Goal: Check status: Check status

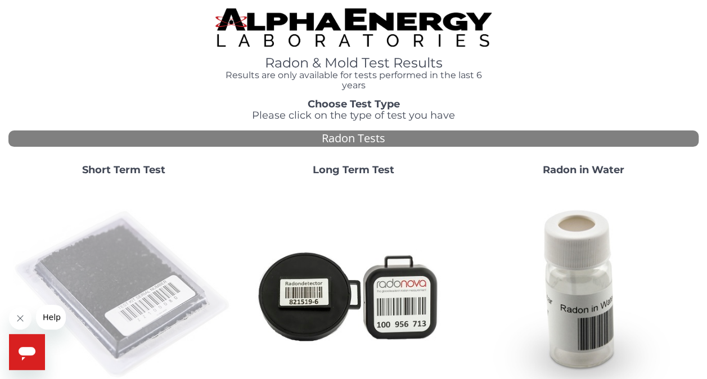
click at [84, 291] on img at bounding box center [123, 295] width 221 height 221
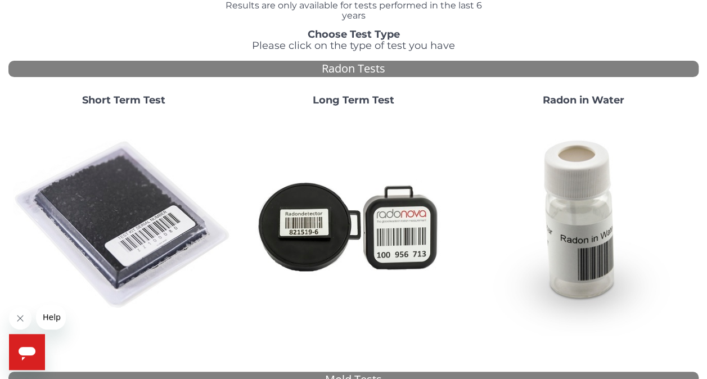
scroll to position [68, 0]
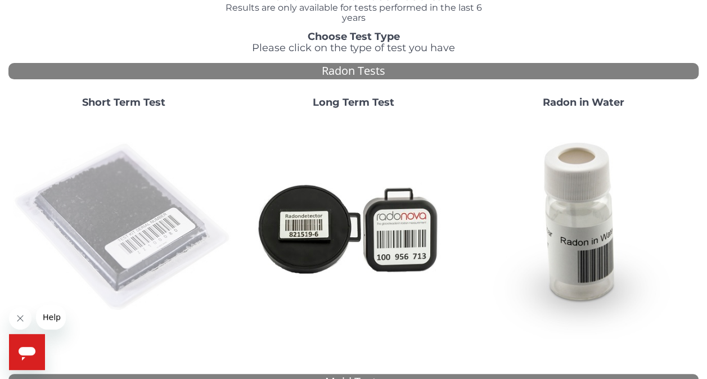
click at [113, 200] on img at bounding box center [123, 227] width 221 height 221
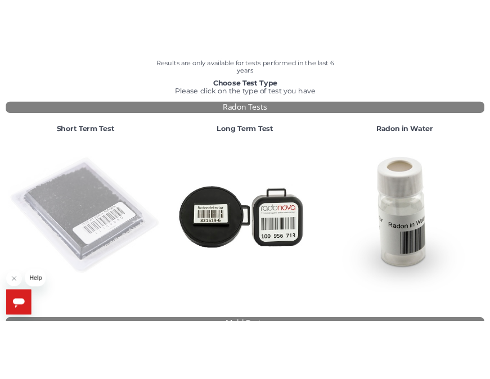
scroll to position [0, 0]
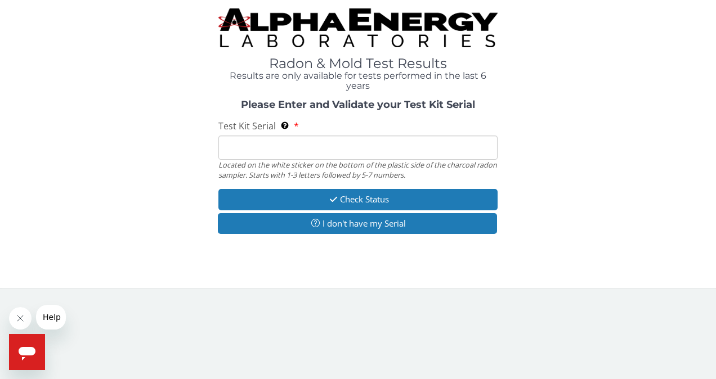
click at [249, 143] on input "Test Kit Serial Located on the white sticker on the bottom of the plastic side …" at bounding box center [358, 148] width 280 height 24
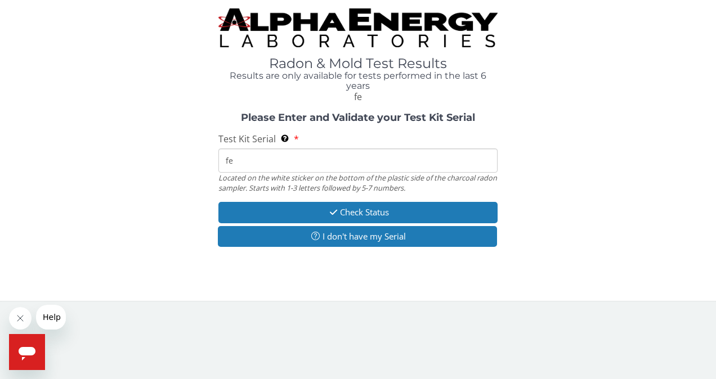
type input "f"
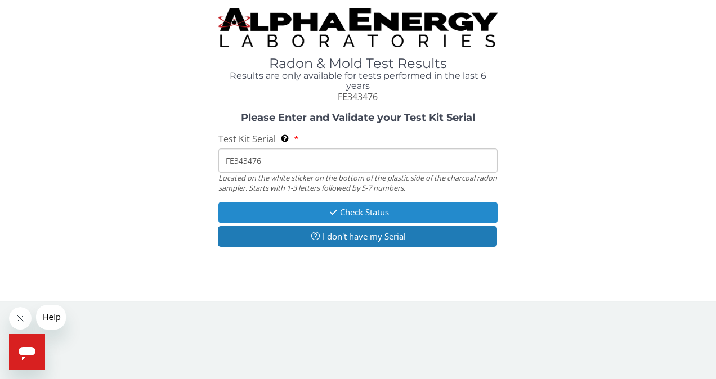
type input "FE343476"
click at [335, 213] on icon "button" at bounding box center [333, 212] width 13 height 8
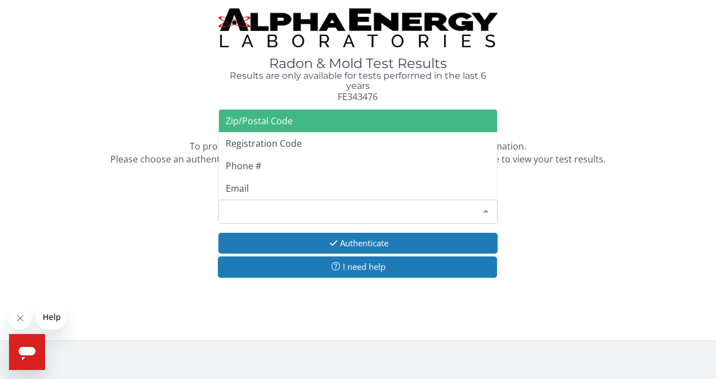
click at [327, 212] on div "Please make a selection" at bounding box center [358, 212] width 280 height 24
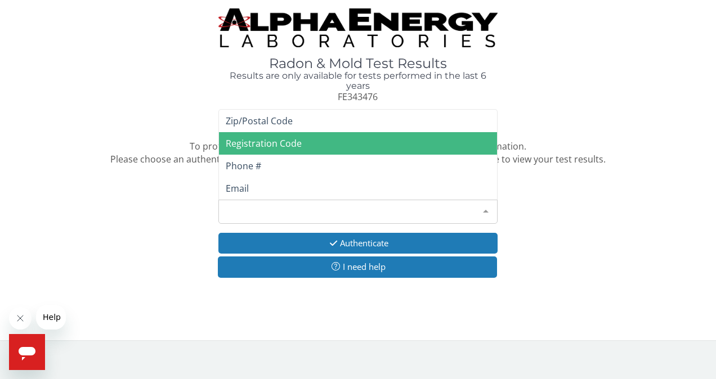
click at [245, 146] on span "Registration Code" at bounding box center [264, 143] width 76 height 12
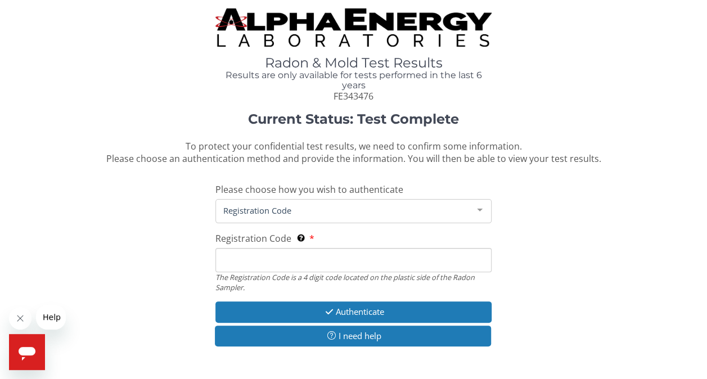
click at [255, 208] on span "Registration Code" at bounding box center [345, 210] width 248 height 12
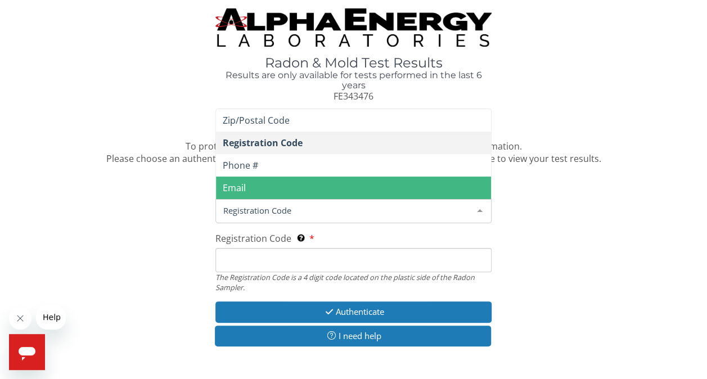
click at [478, 212] on div at bounding box center [480, 210] width 23 height 21
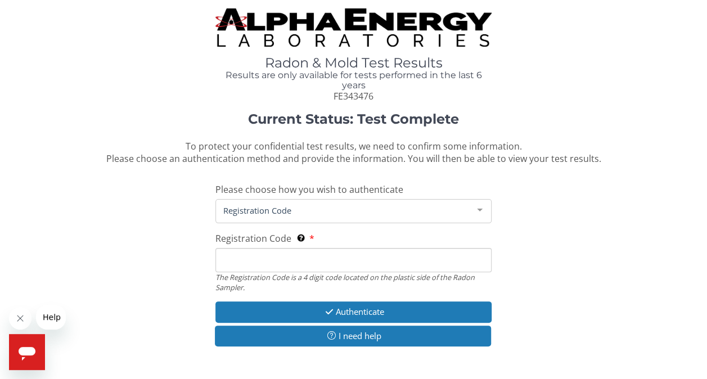
click at [478, 210] on div at bounding box center [480, 210] width 23 height 21
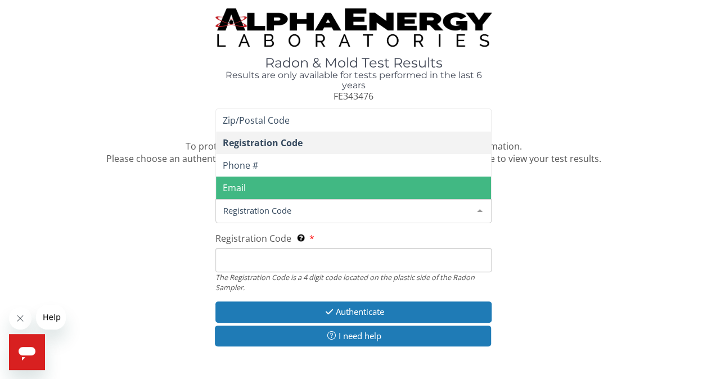
click at [236, 187] on span "Email" at bounding box center [234, 188] width 23 height 12
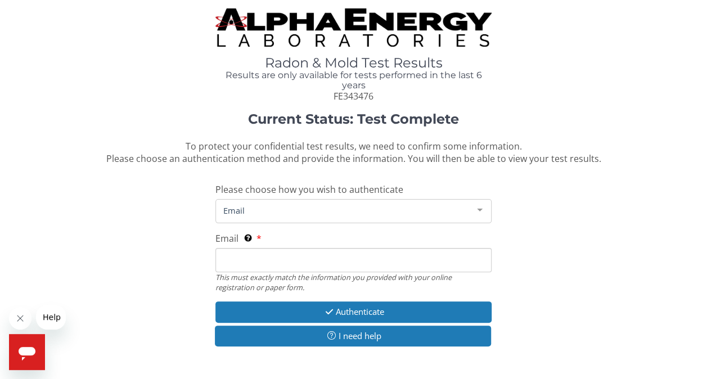
click at [239, 261] on input "Email This must exactly match the information you provided with your online reg…" at bounding box center [353, 260] width 276 height 24
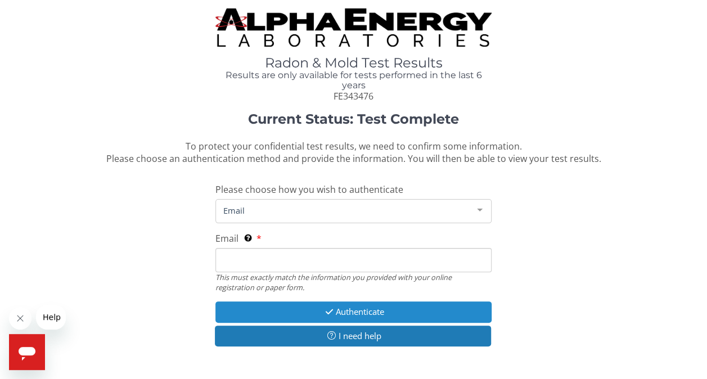
click at [308, 313] on button "Authenticate" at bounding box center [353, 312] width 276 height 21
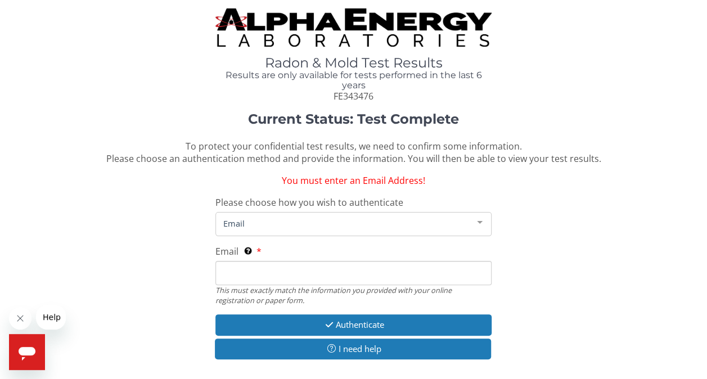
click at [253, 271] on input "Email This must exactly match the information you provided with your online reg…" at bounding box center [353, 273] width 276 height 24
type input "n"
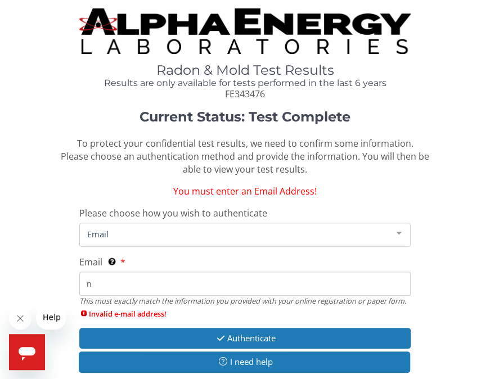
click at [108, 287] on input "n" at bounding box center [244, 284] width 331 height 24
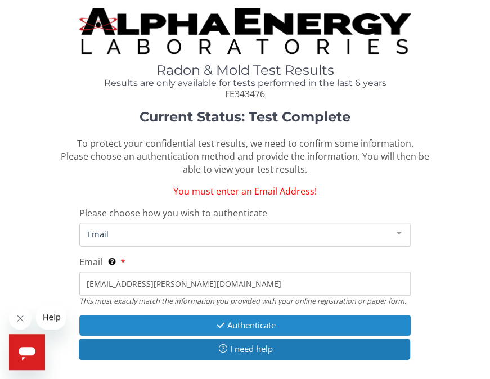
type input "1012.moody@gmail.com"
click at [246, 324] on button "Authenticate" at bounding box center [244, 325] width 331 height 21
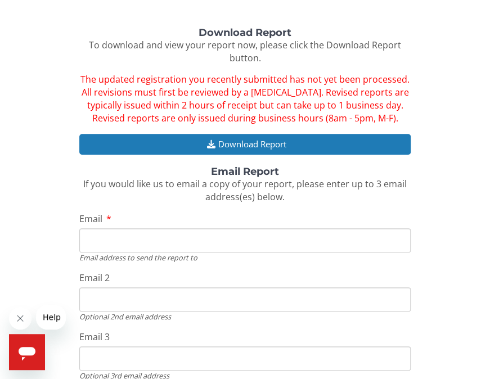
scroll to position [125, 0]
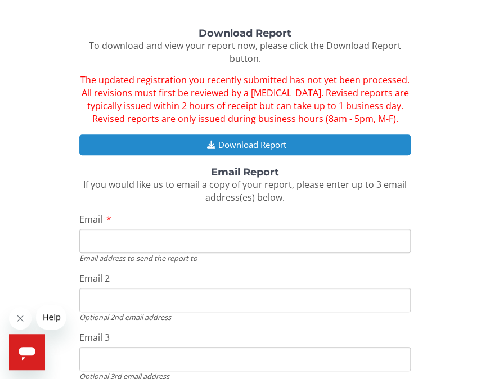
click at [232, 146] on button "Download Report" at bounding box center [244, 144] width 331 height 21
